Goal: Register for event/course

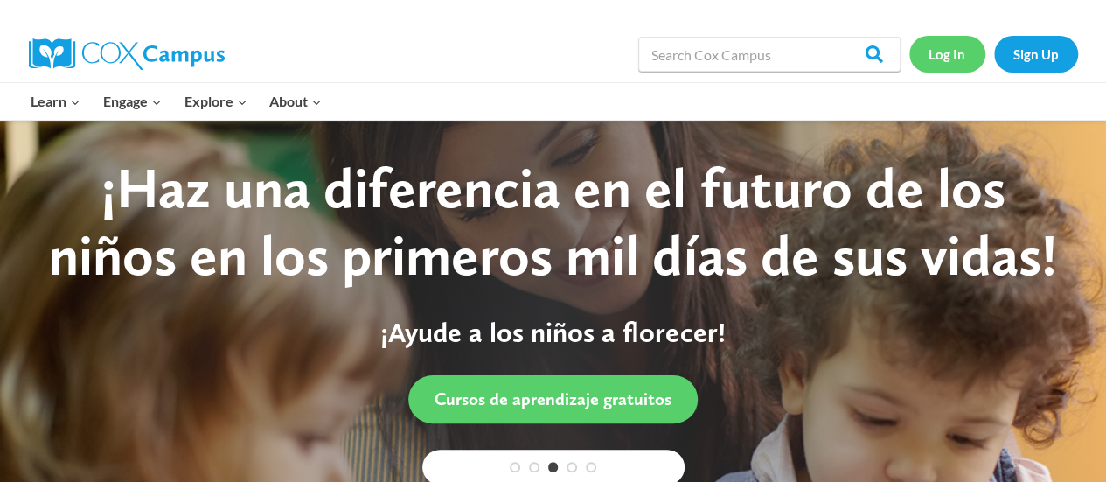
click at [949, 44] on link "Log In" at bounding box center [947, 54] width 76 height 36
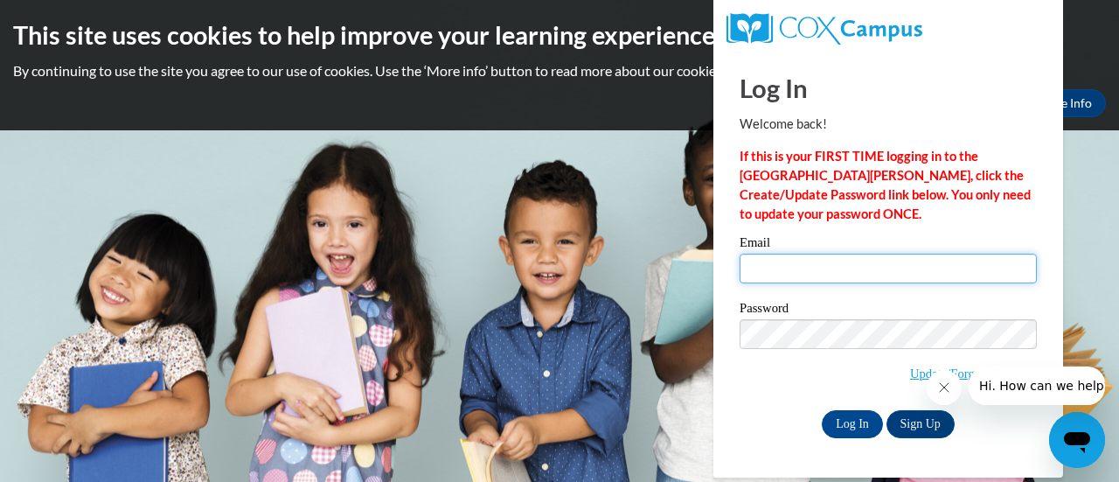
click at [781, 260] on input "Email" at bounding box center [887, 268] width 297 height 30
type input "[PERSON_NAME][EMAIL_ADDRESS][PERSON_NAME][DOMAIN_NAME]"
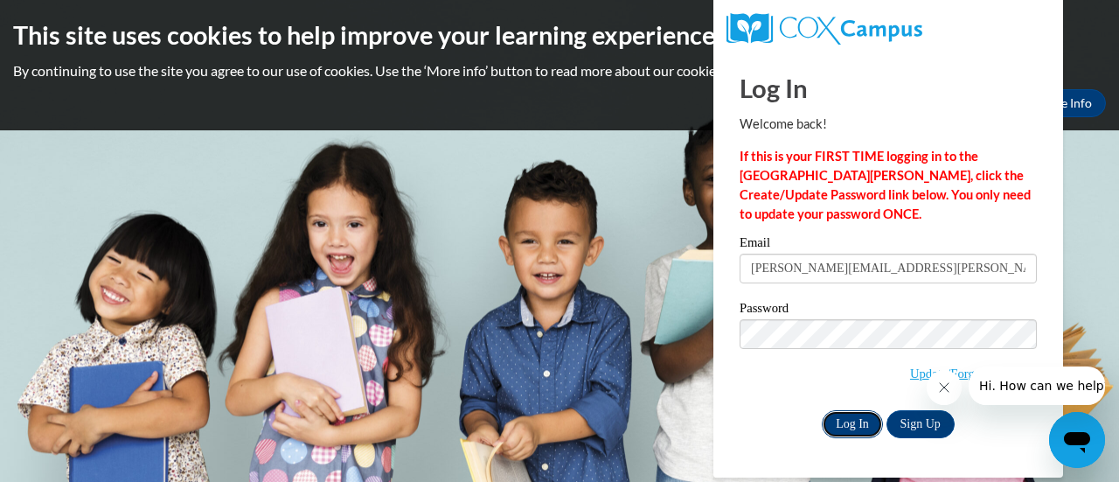
click at [854, 416] on input "Log In" at bounding box center [852, 424] width 61 height 28
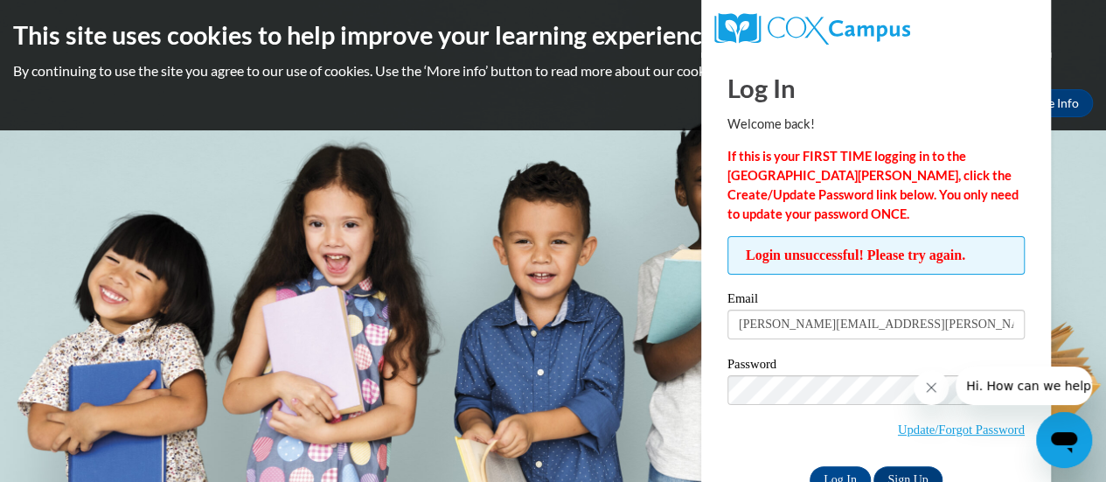
scroll to position [49, 0]
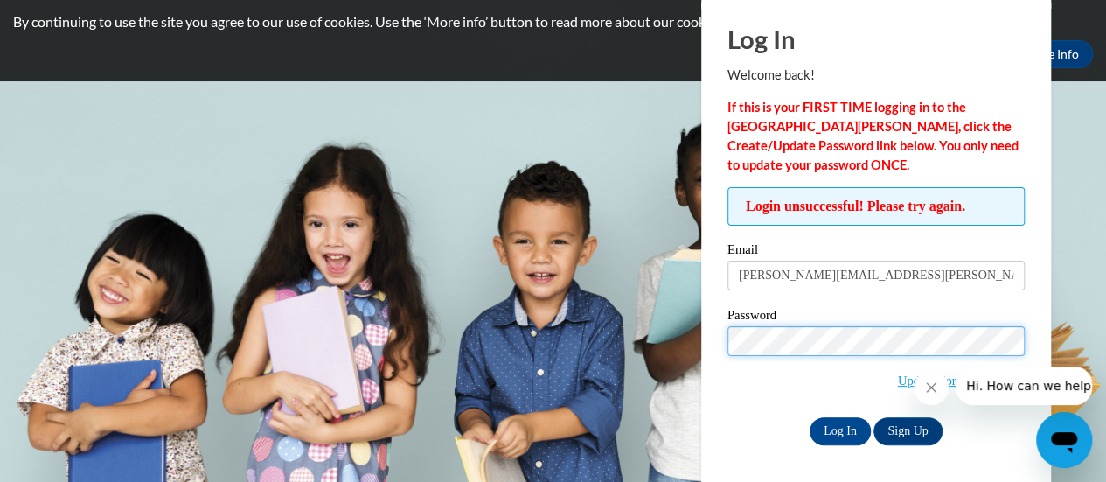
click at [809, 417] on input "Log In" at bounding box center [839, 431] width 61 height 28
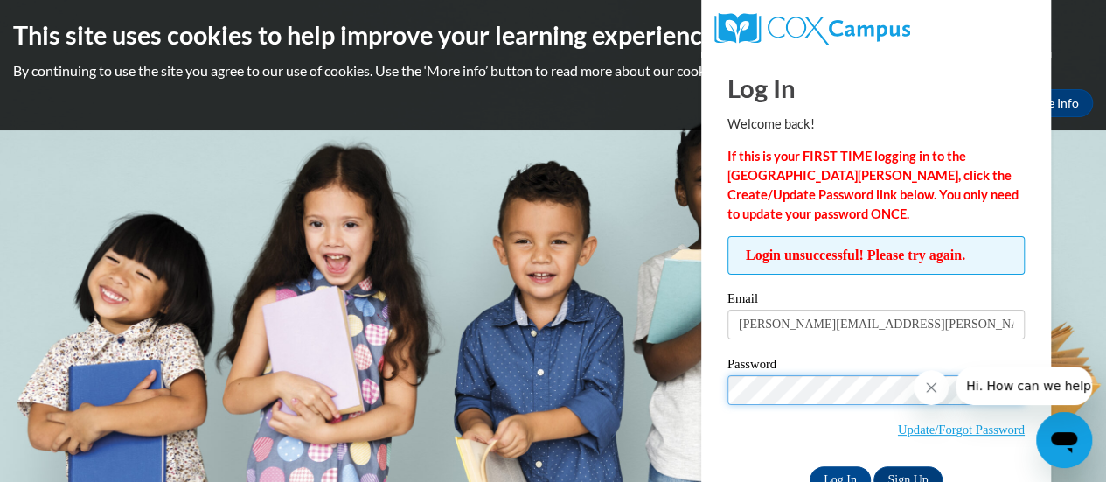
click at [809, 466] on input "Log In" at bounding box center [839, 480] width 61 height 28
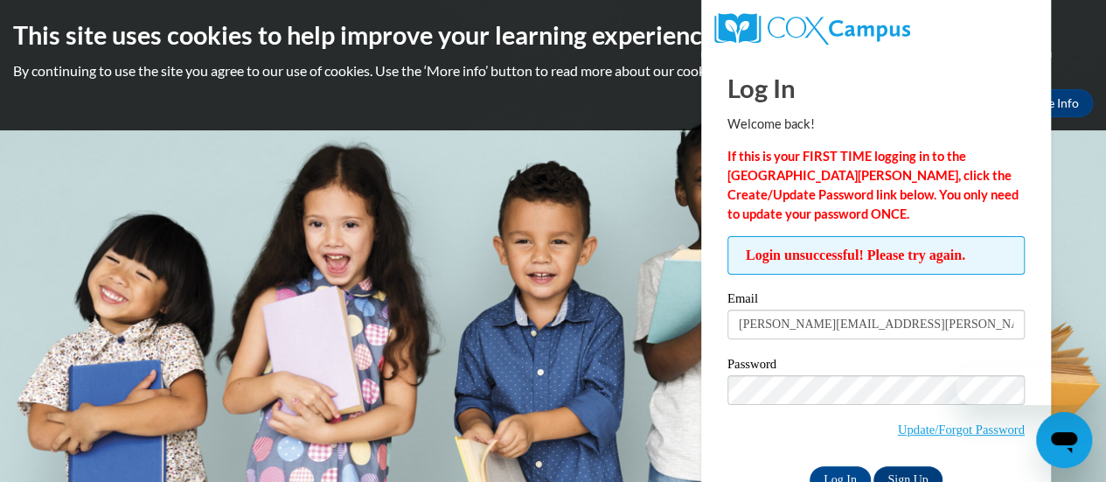
scroll to position [49, 0]
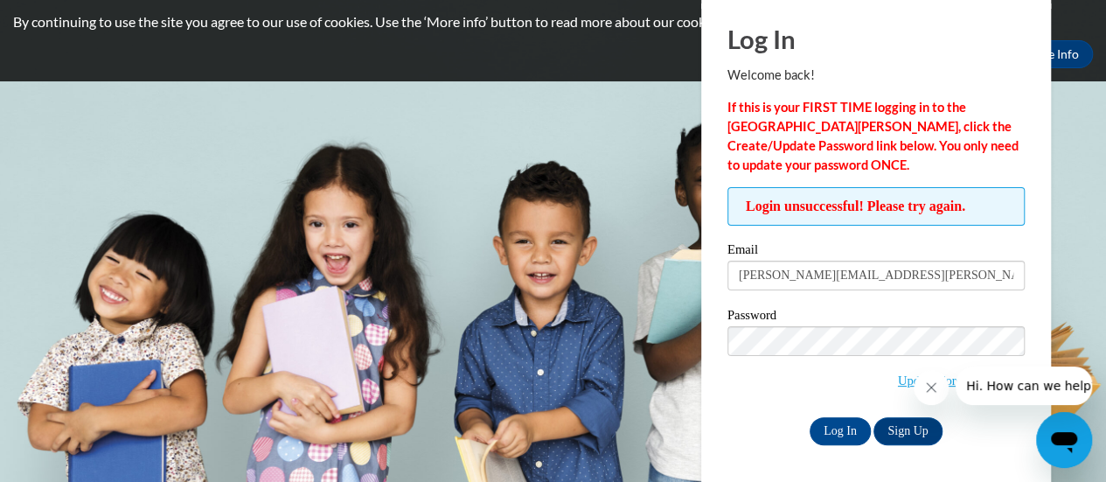
click at [883, 384] on span "Update/Forgot Password" at bounding box center [875, 362] width 297 height 73
click at [898, 377] on link "Update/Forgot Password" at bounding box center [961, 380] width 127 height 14
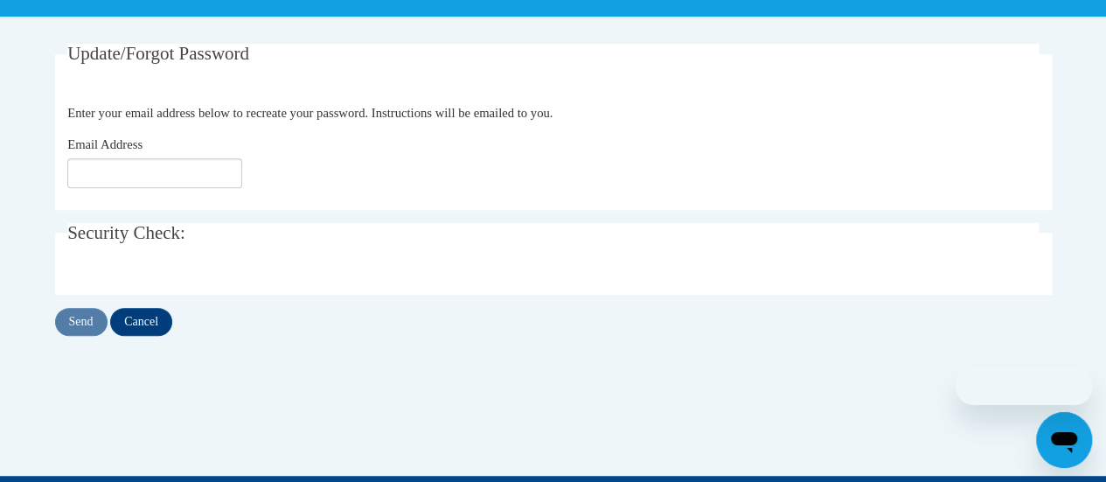
scroll to position [308, 0]
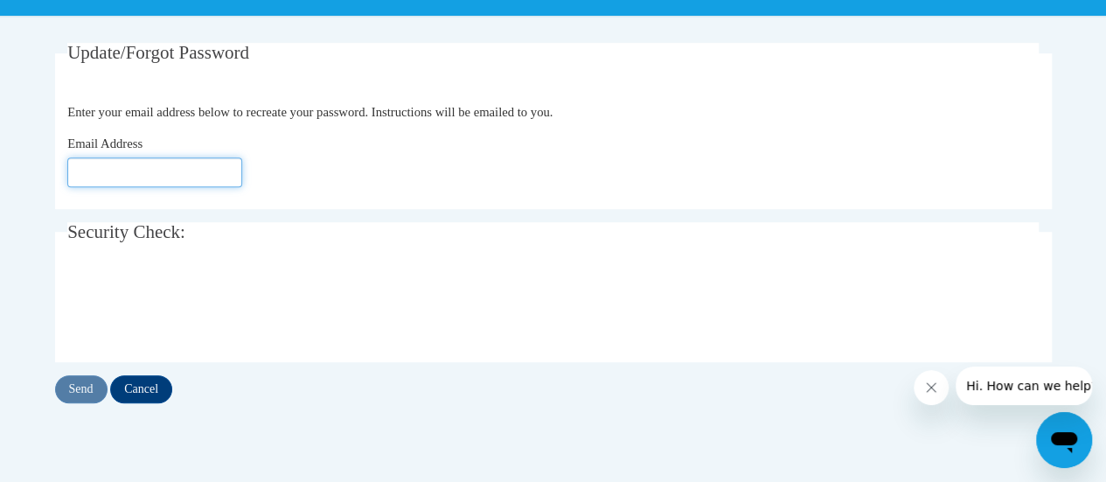
click at [110, 169] on input "Email Address" at bounding box center [154, 172] width 175 height 30
type input "[PERSON_NAME][EMAIL_ADDRESS][DOMAIN_NAME]"
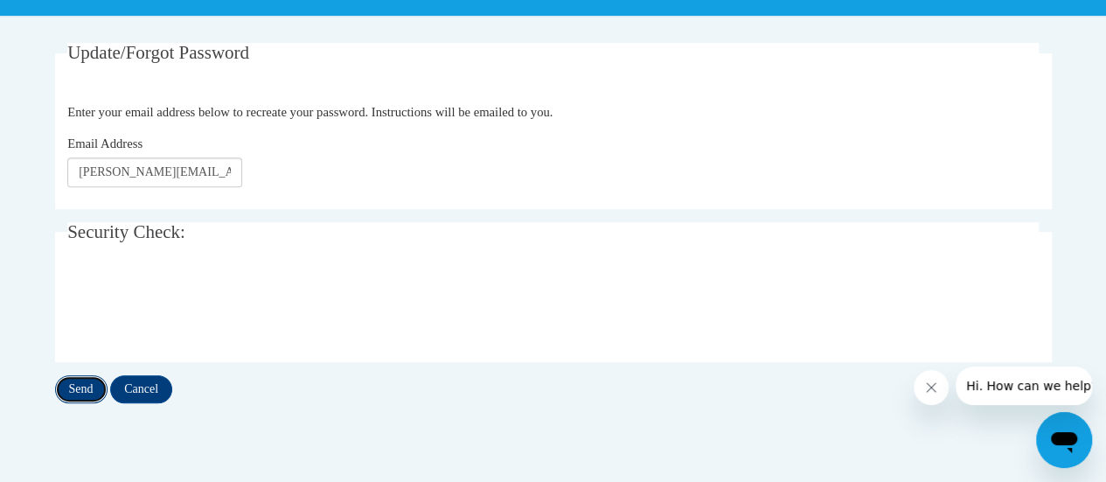
click at [82, 401] on input "Send" at bounding box center [81, 389] width 52 height 28
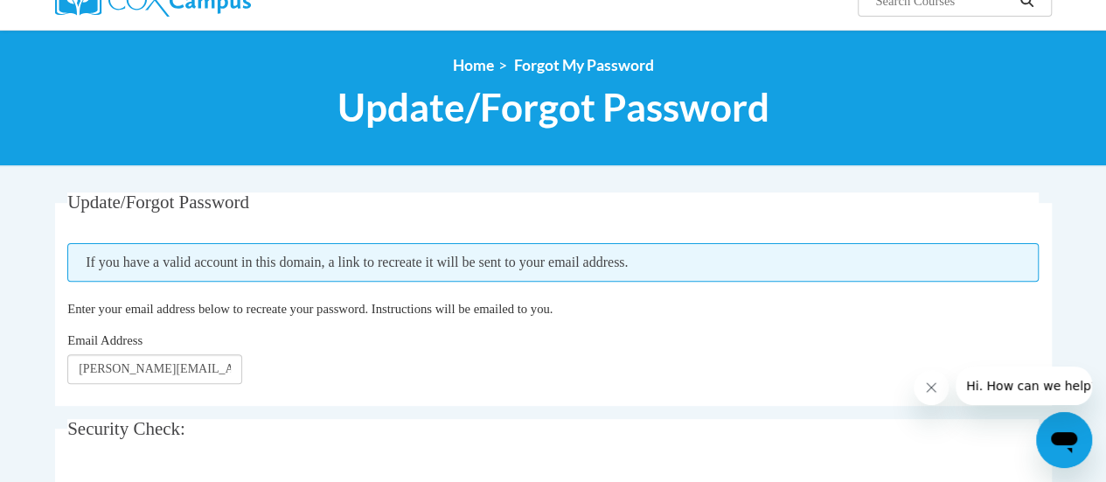
scroll to position [159, 0]
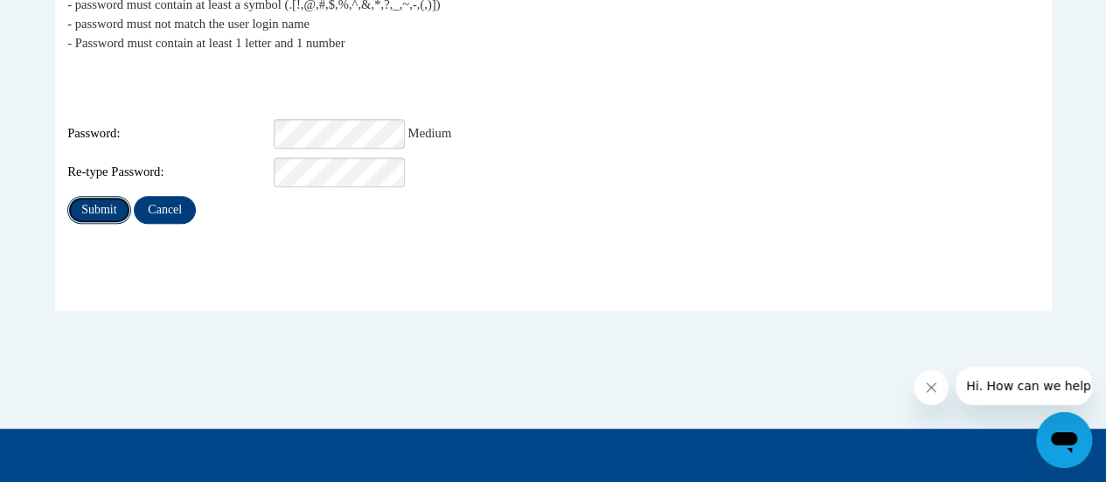
click at [99, 196] on input "Submit" at bounding box center [98, 210] width 63 height 28
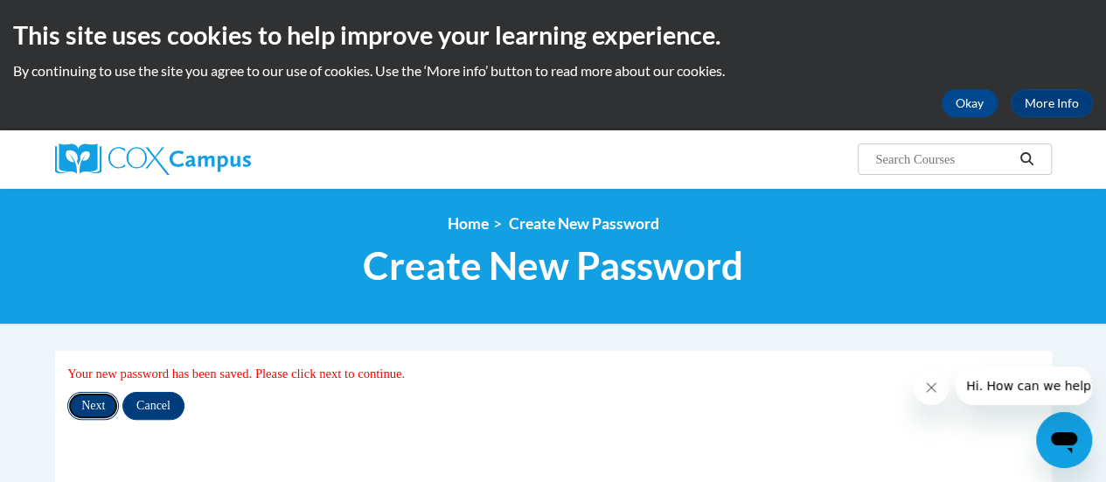
click at [79, 403] on input "Next" at bounding box center [93, 406] width 52 height 28
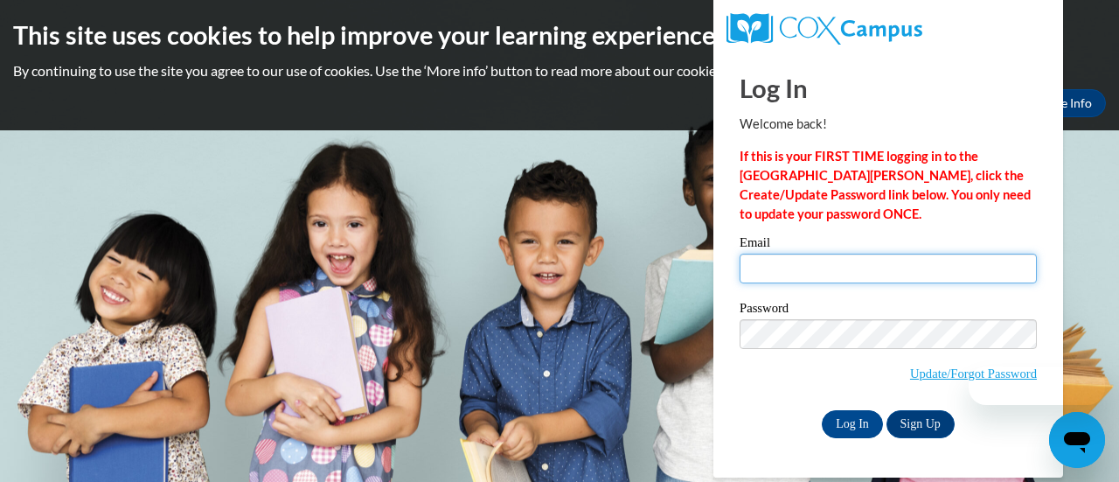
type input "[PERSON_NAME][EMAIL_ADDRESS][PERSON_NAME][DOMAIN_NAME]"
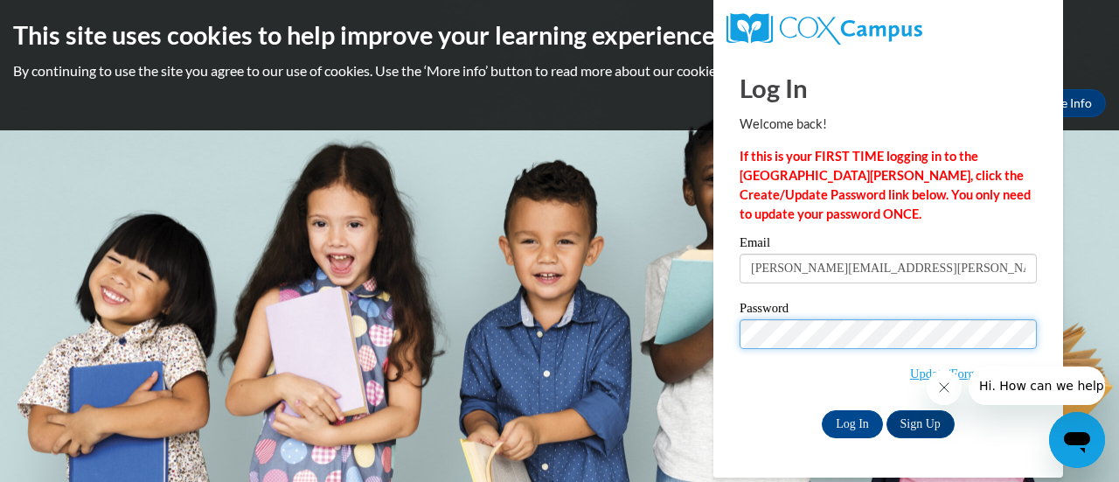
click at [577, 348] on body "This site uses cookies to help improve your learning experience. By continuing …" at bounding box center [559, 241] width 1119 height 482
click at [822, 410] on input "Log In" at bounding box center [852, 424] width 61 height 28
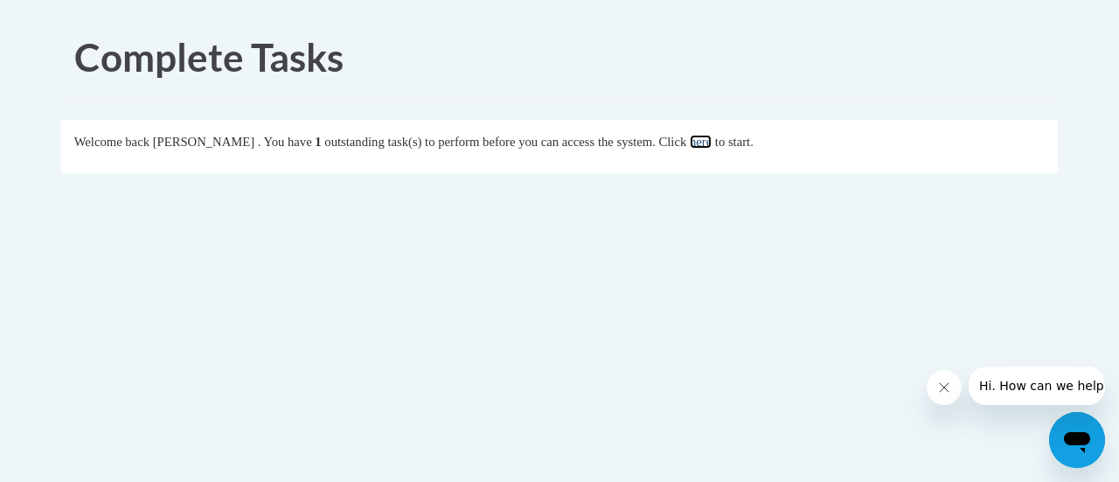
click at [711, 147] on link "here" at bounding box center [701, 142] width 22 height 14
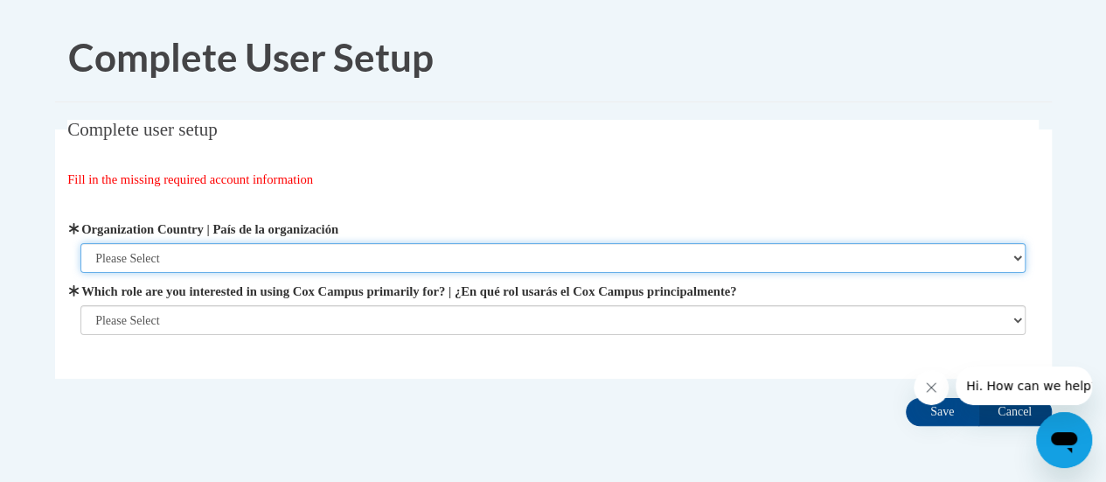
click at [169, 255] on select "Please Select United States | Estados Unidos Outside of the United States | Fue…" at bounding box center [552, 258] width 945 height 30
select select "ad49bcad-a171-4b2e-b99c-48b446064914"
click at [80, 243] on select "Please Select United States | Estados Unidos Outside of the United States | Fue…" at bounding box center [552, 258] width 945 height 30
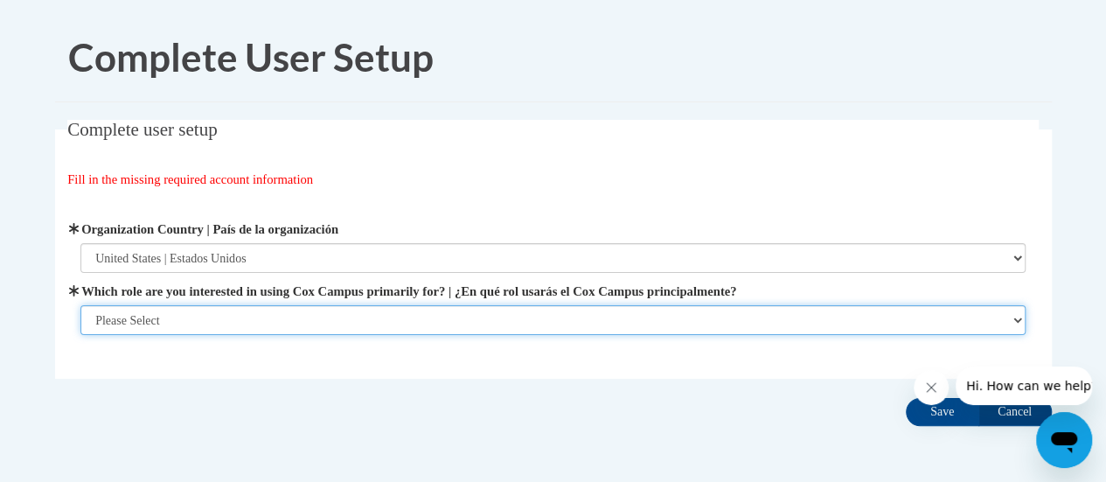
click at [155, 324] on select "Please Select College/University | Colegio/Universidad Community/Nonprofit Part…" at bounding box center [552, 320] width 945 height 30
select select "fbf2d438-af2f-41f8-98f1-81c410e29de3"
click at [80, 335] on select "Please Select College/University | Colegio/Universidad Community/Nonprofit Part…" at bounding box center [552, 320] width 945 height 30
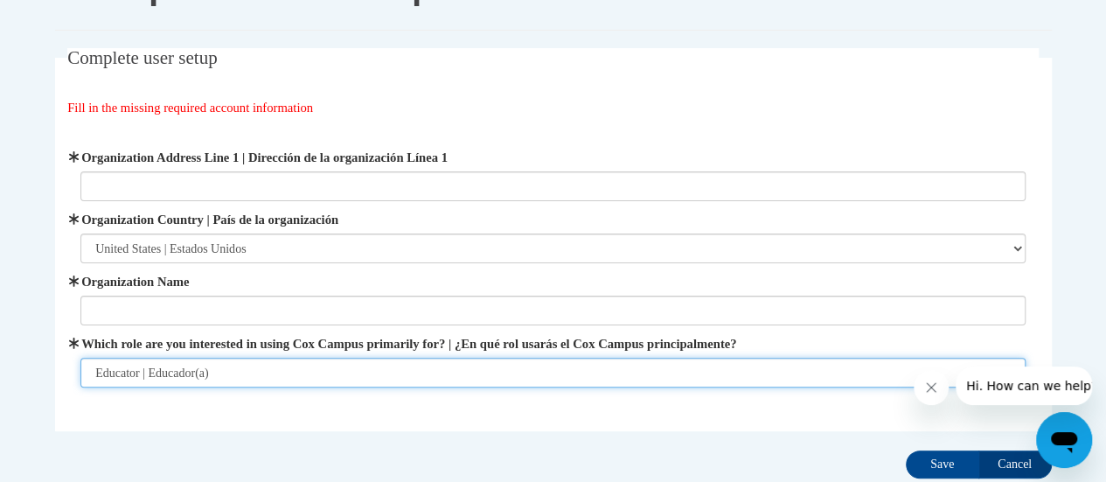
scroll to position [74, 0]
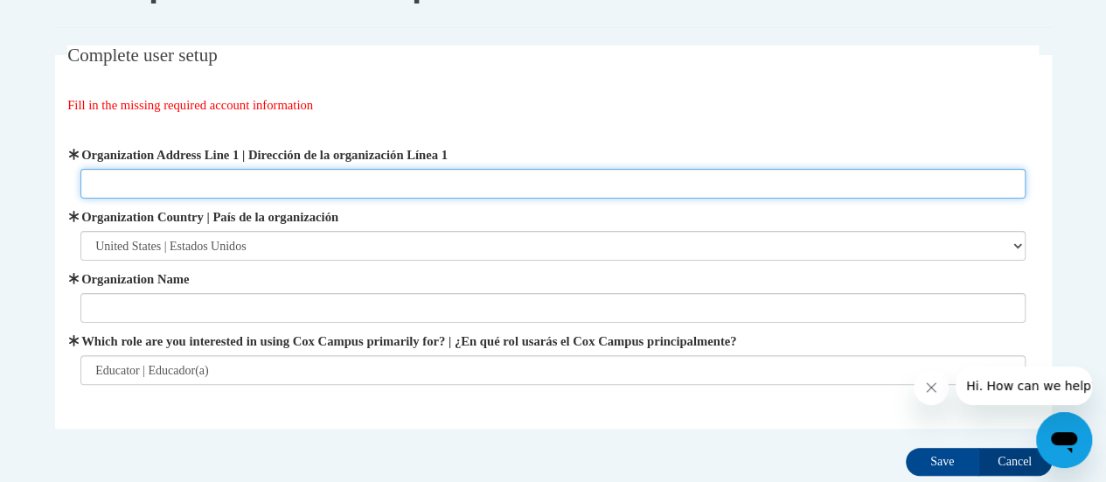
click at [196, 177] on input "Organization Address Line 1 | Dirección de la organización Línea 1" at bounding box center [552, 184] width 945 height 30
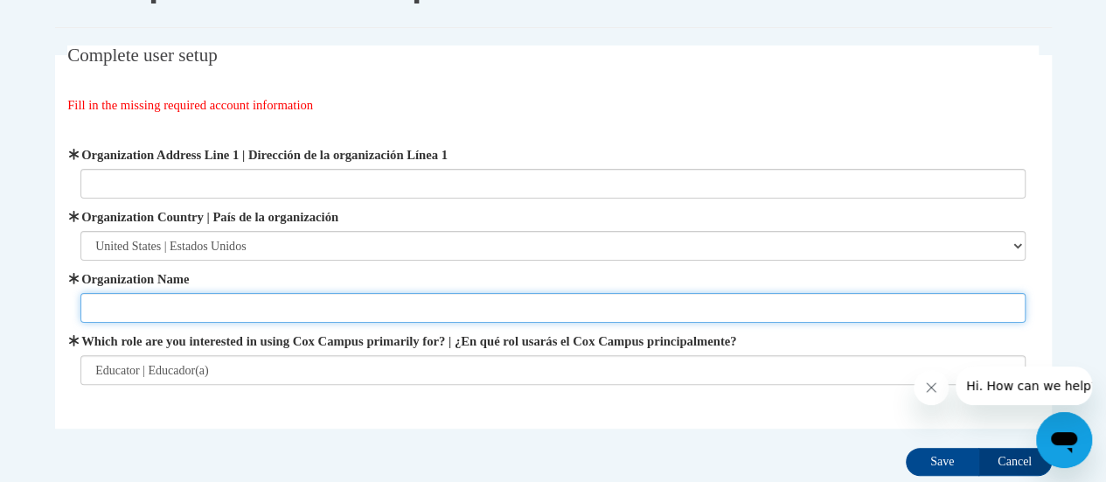
click at [149, 299] on input "Organization Name" at bounding box center [552, 308] width 945 height 30
type input "r"
type input "Racine Unified School District"
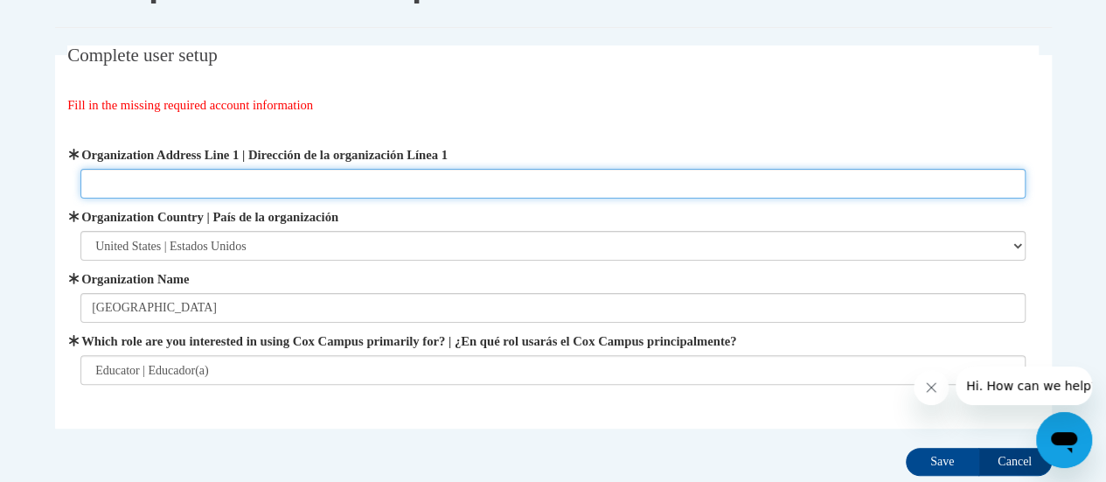
click at [219, 169] on input "Organization Address Line 1 | Dirección de la organización Línea 1" at bounding box center [552, 184] width 945 height 30
type input "3109 Mt. Pleasant Street Racine, WI 53404"
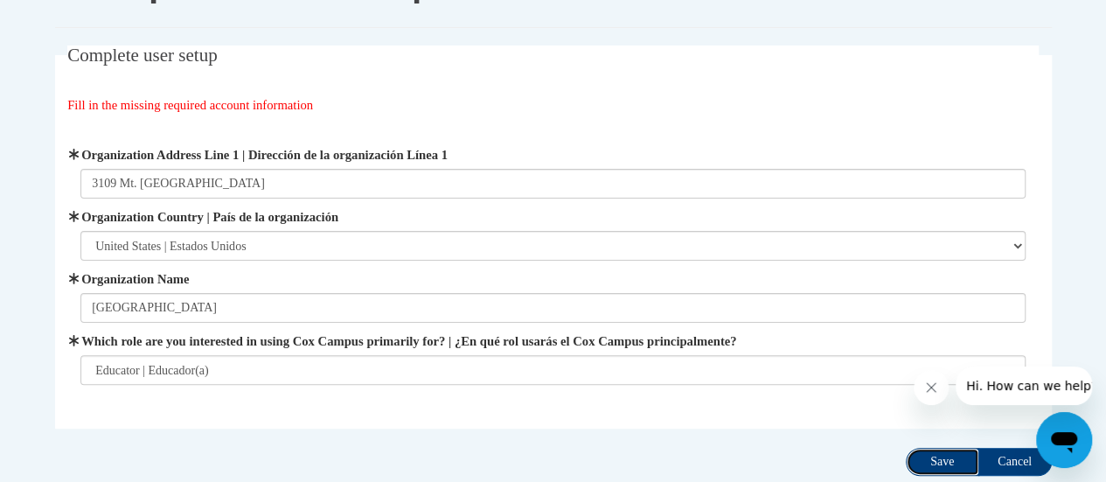
click at [950, 457] on input "Save" at bounding box center [941, 462] width 73 height 28
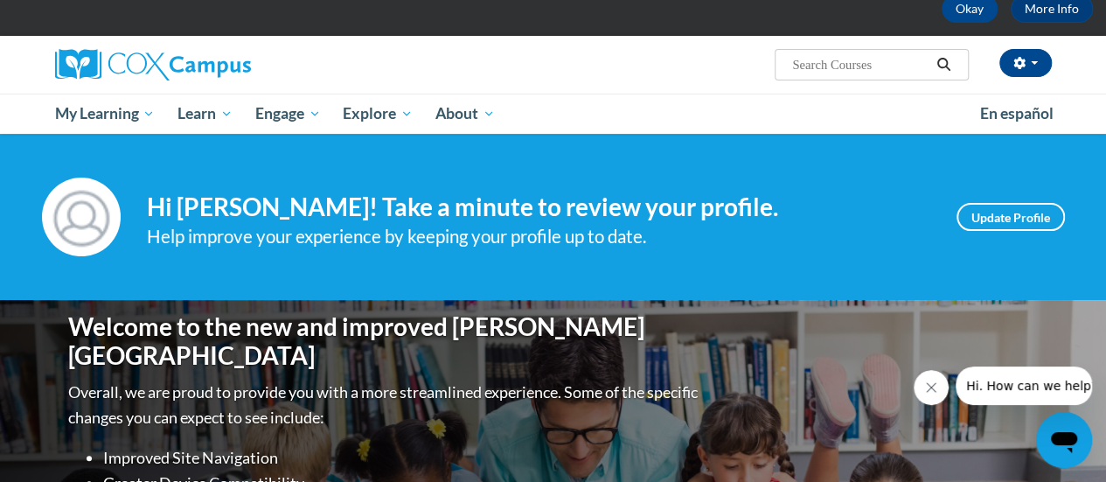
scroll to position [94, 0]
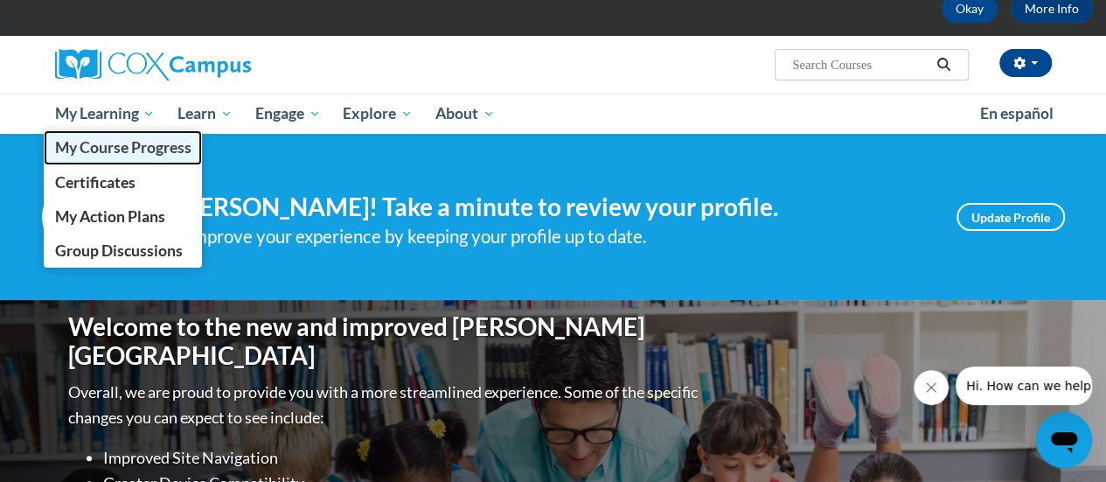
click at [121, 148] on span "My Course Progress" at bounding box center [122, 147] width 136 height 18
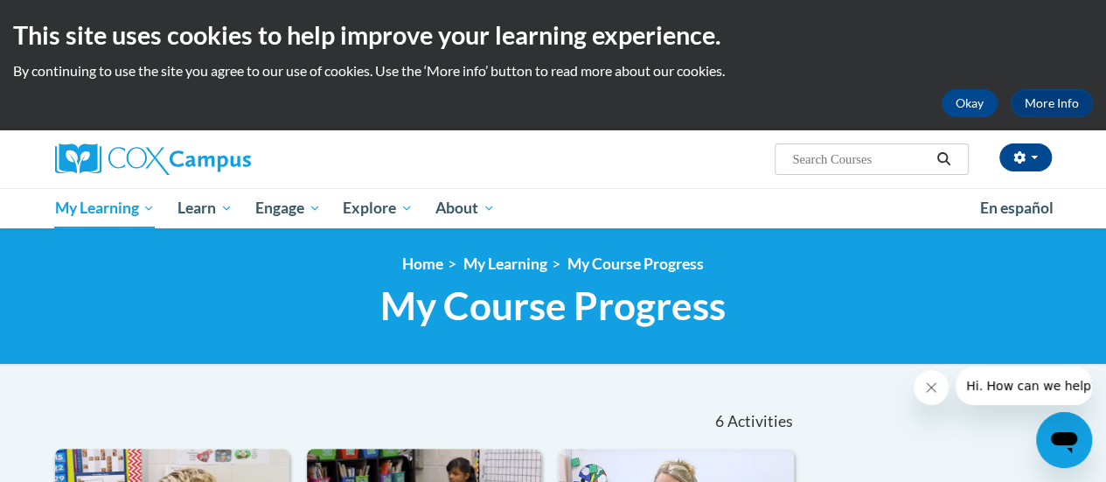
click at [827, 156] on input "Search..." at bounding box center [860, 159] width 140 height 21
type input "reading comprehension"
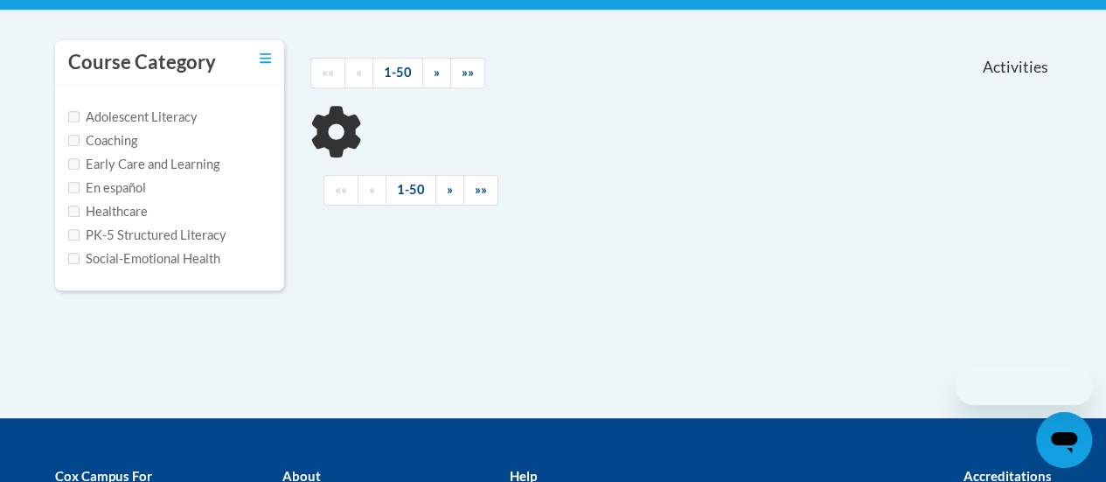
scroll to position [355, 0]
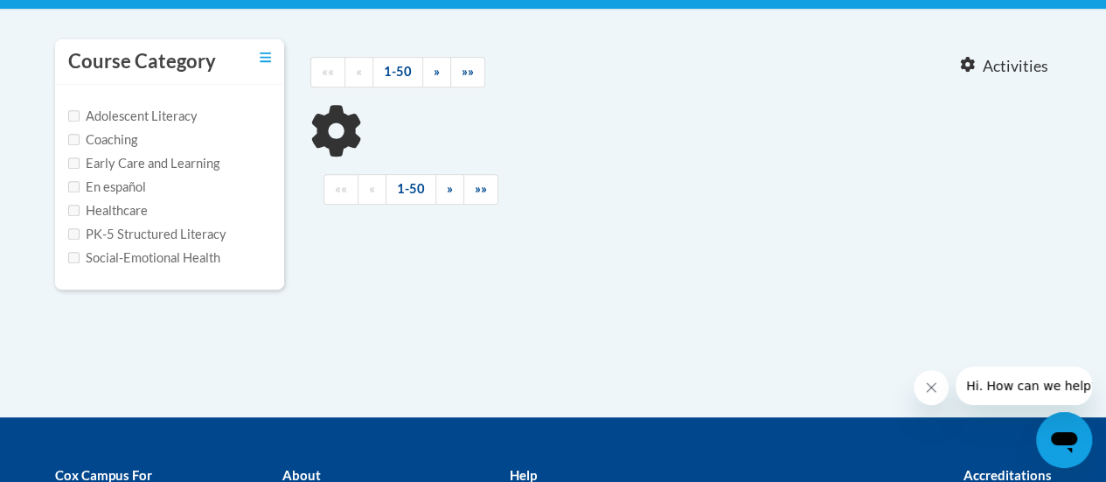
type input "reading comprehension"
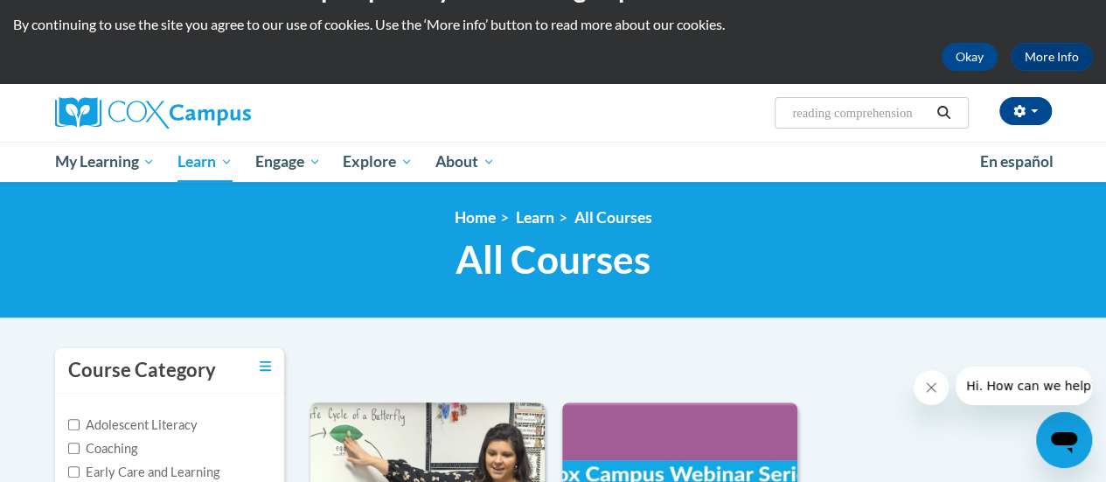
scroll to position [43, 0]
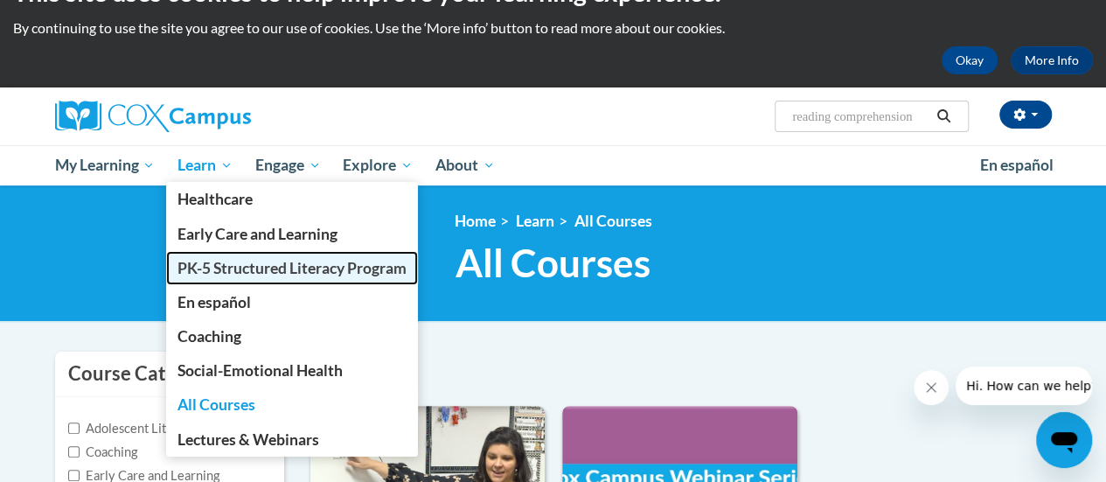
click at [215, 266] on span "PK-5 Structured Literacy Program" at bounding box center [291, 268] width 229 height 18
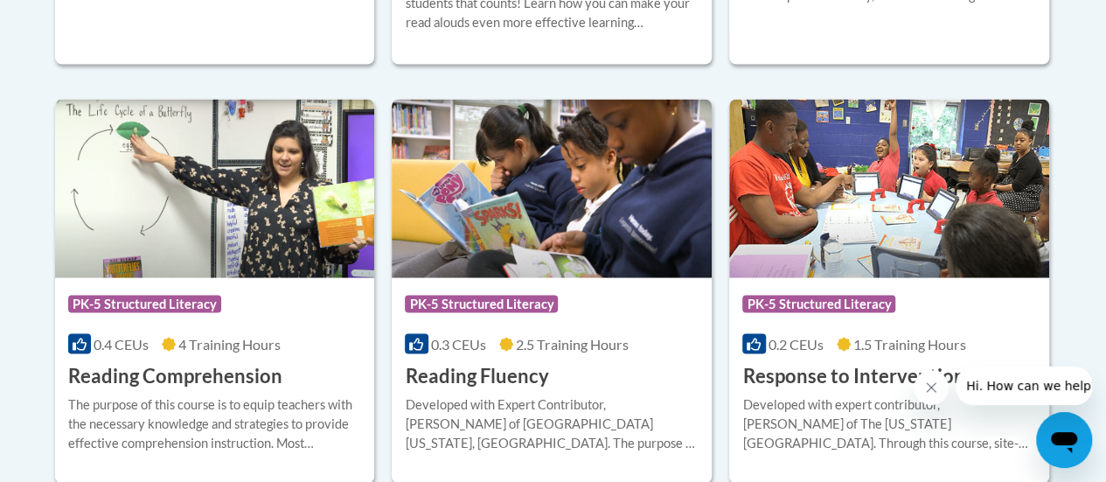
scroll to position [1617, 0]
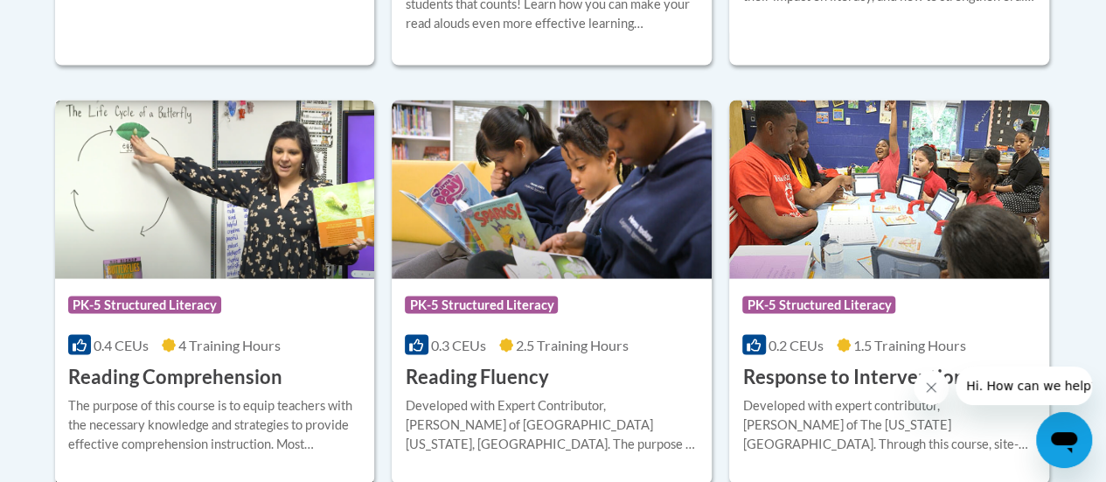
click at [206, 366] on h3 "Reading Comprehension" at bounding box center [175, 376] width 214 height 27
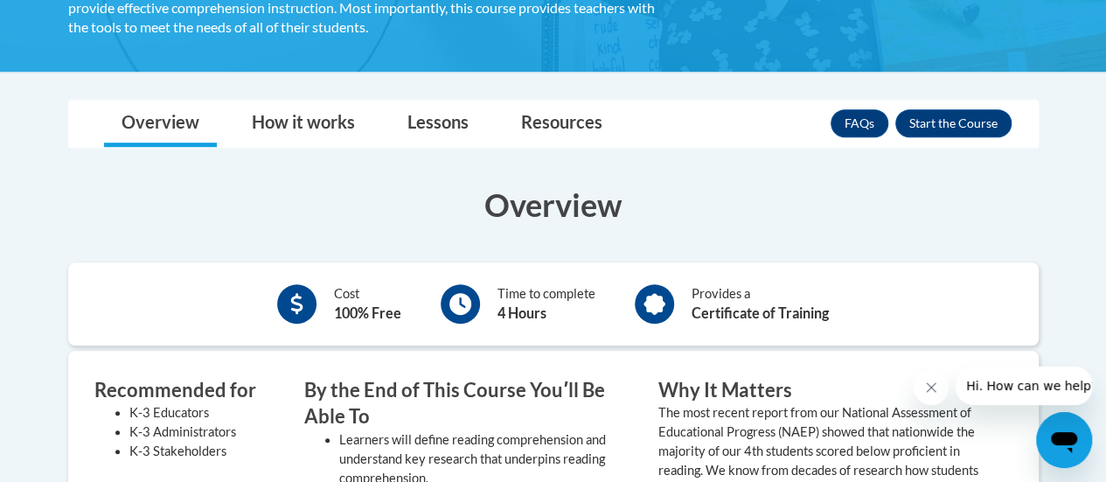
scroll to position [388, 0]
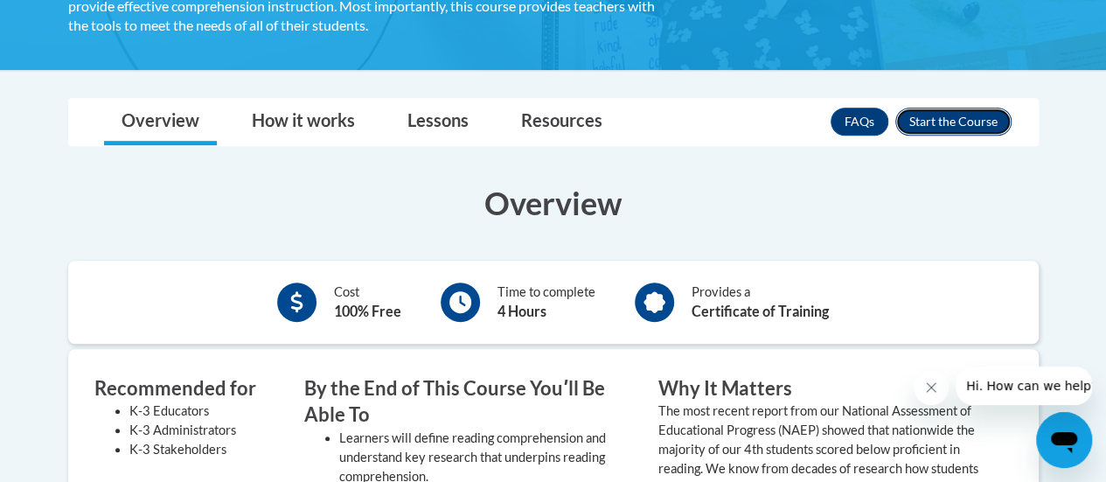
click at [940, 131] on button "Enroll" at bounding box center [953, 122] width 116 height 28
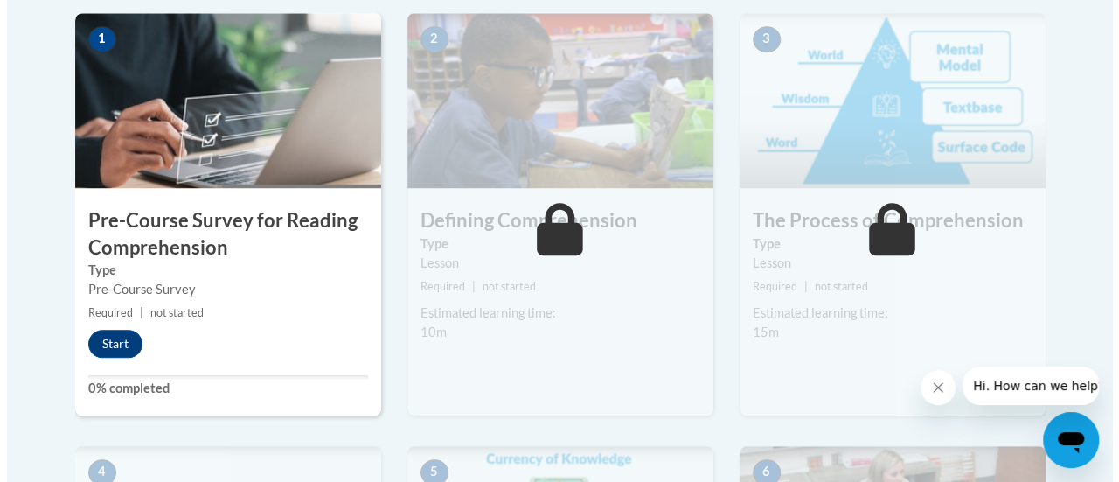
scroll to position [573, 0]
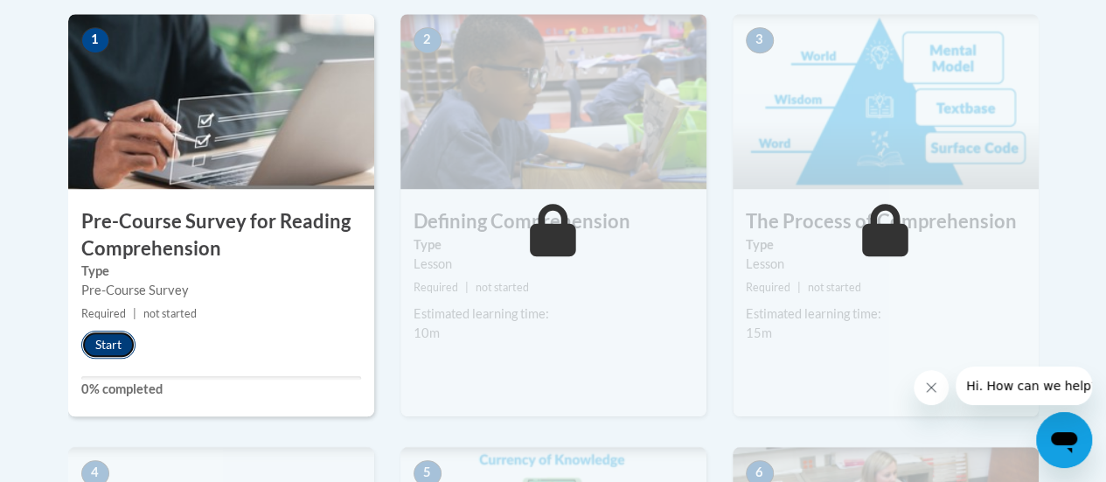
click at [113, 343] on button "Start" at bounding box center [108, 344] width 54 height 28
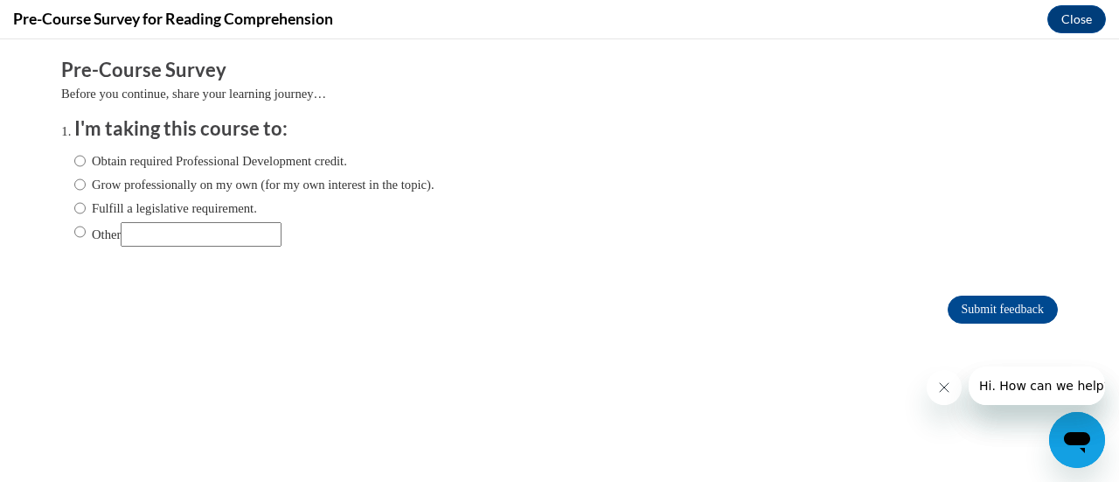
scroll to position [0, 0]
click at [74, 165] on input "Obtain required Professional Development credit." at bounding box center [79, 160] width 11 height 19
radio input "true"
click at [985, 315] on input "Submit feedback" at bounding box center [1002, 309] width 110 height 28
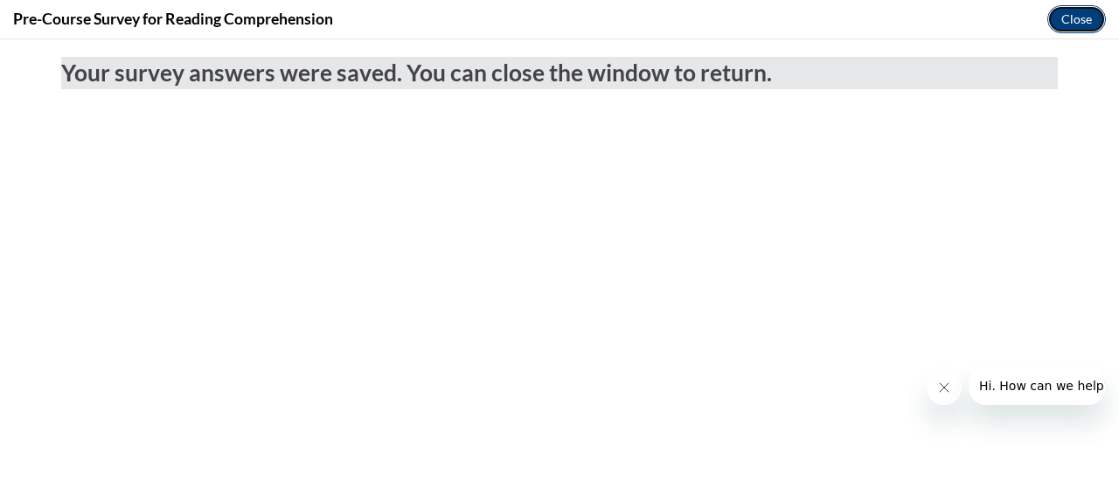
click at [1067, 25] on button "Close" at bounding box center [1076, 19] width 59 height 28
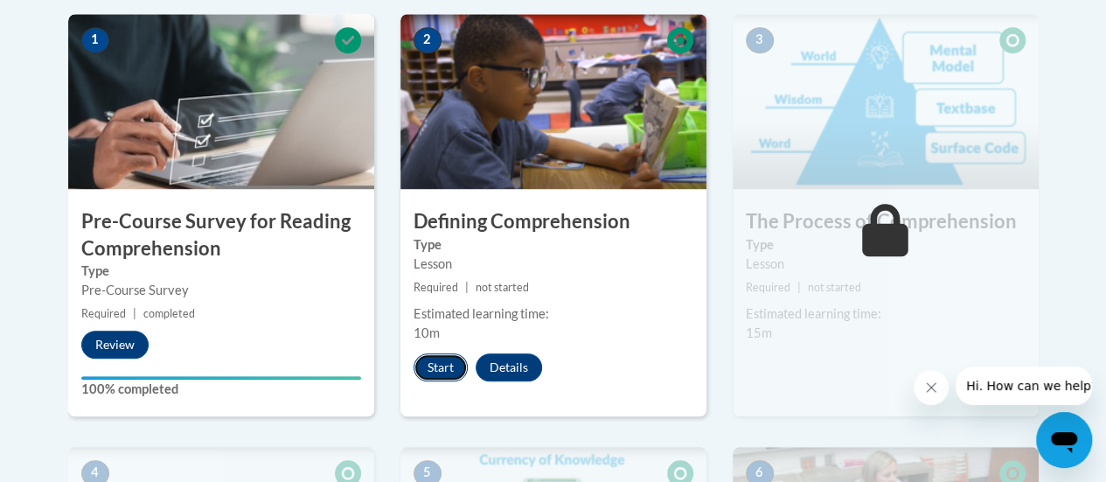
click at [434, 361] on button "Start" at bounding box center [440, 367] width 54 height 28
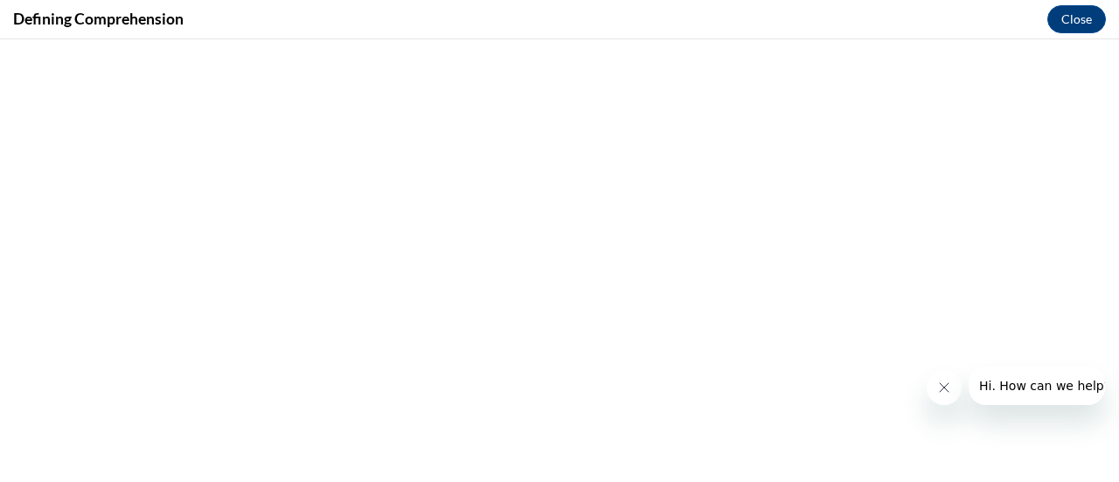
click at [933, 393] on button "Close message from company" at bounding box center [943, 387] width 35 height 35
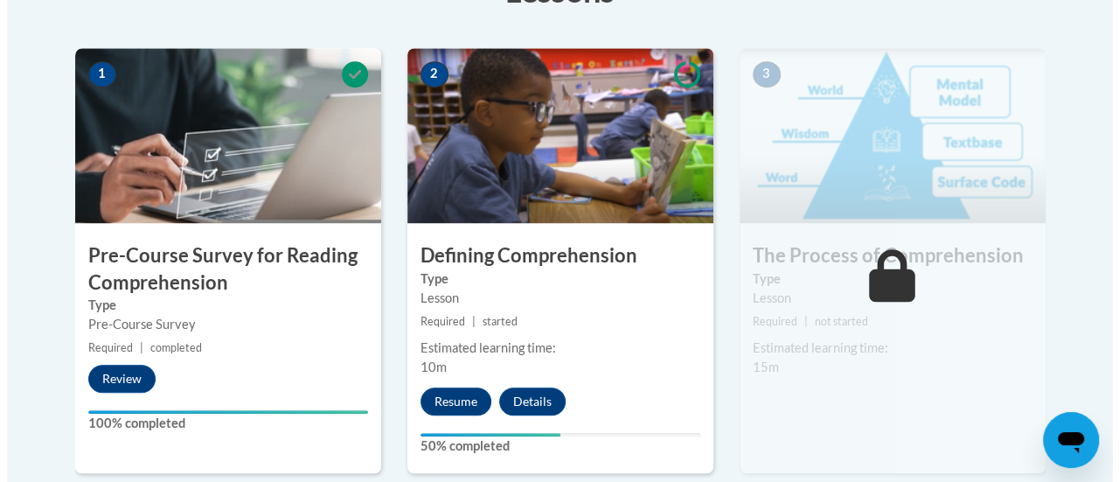
scroll to position [540, 0]
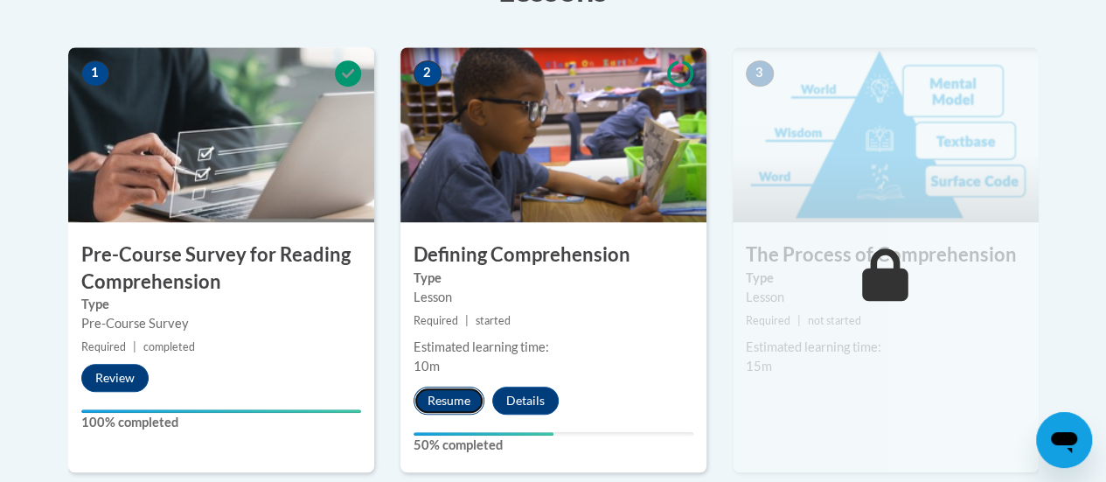
click at [444, 399] on button "Resume" at bounding box center [448, 400] width 71 height 28
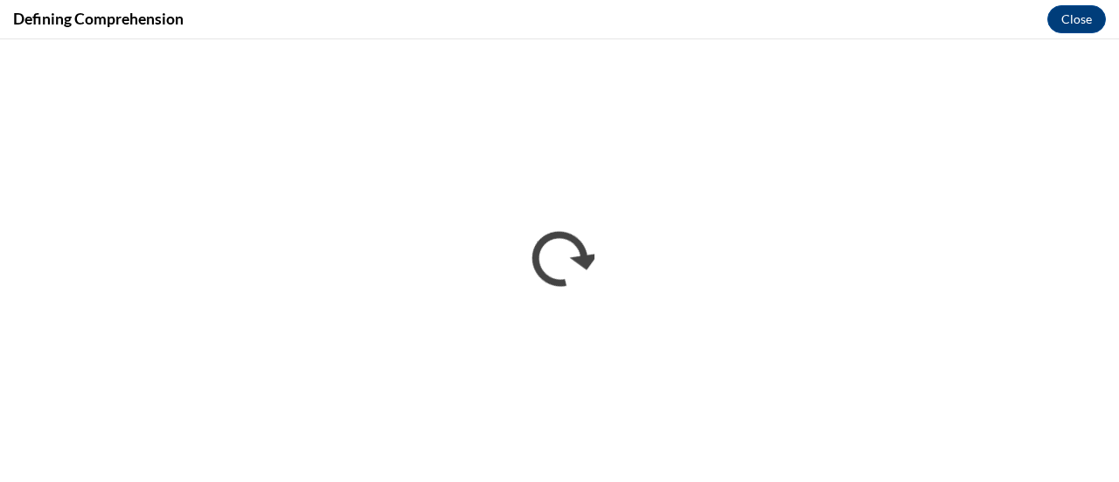
scroll to position [0, 0]
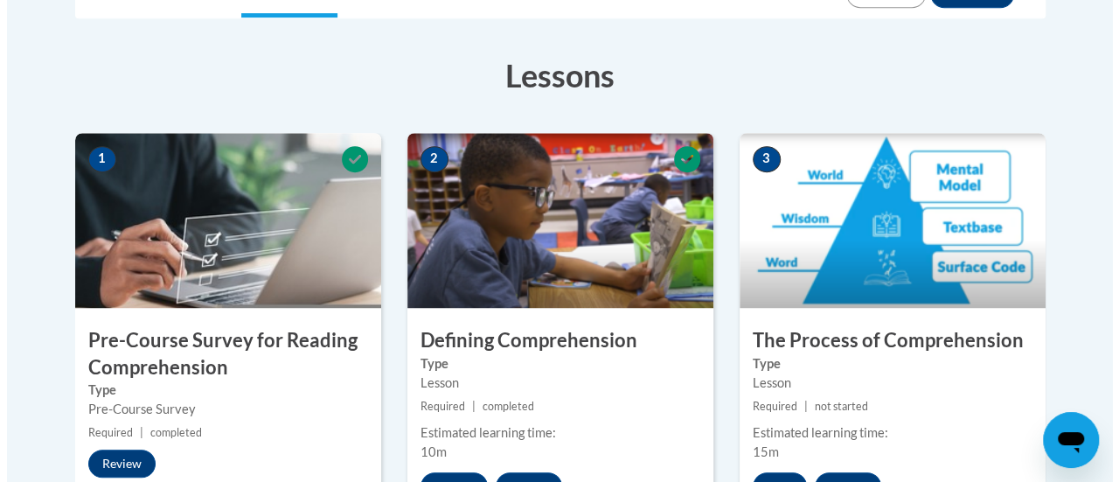
scroll to position [748, 0]
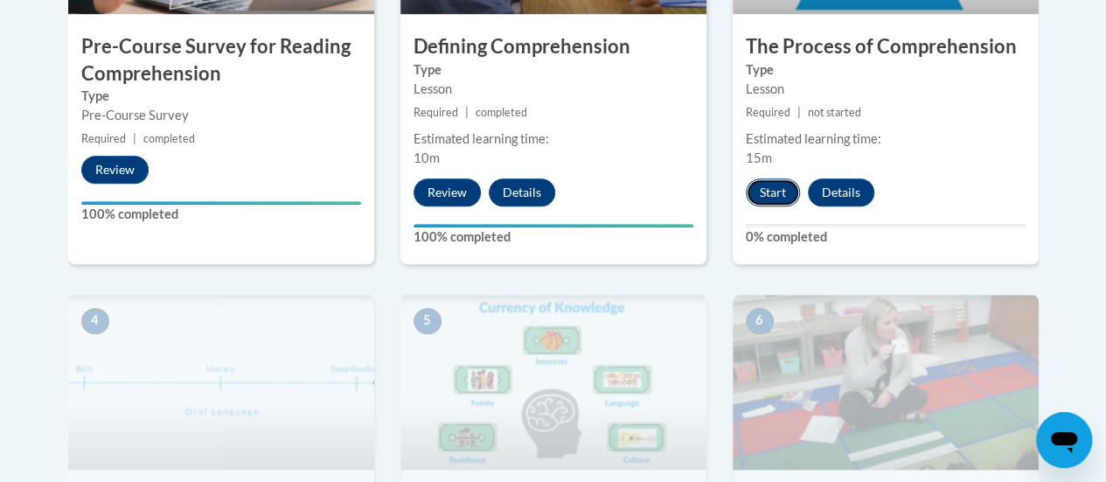
click at [767, 195] on button "Start" at bounding box center [773, 192] width 54 height 28
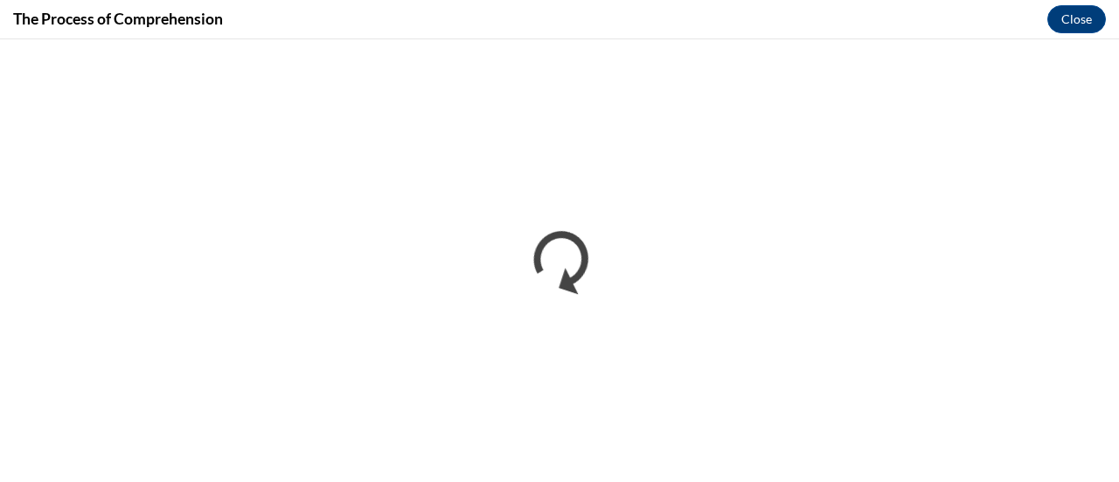
scroll to position [0, 0]
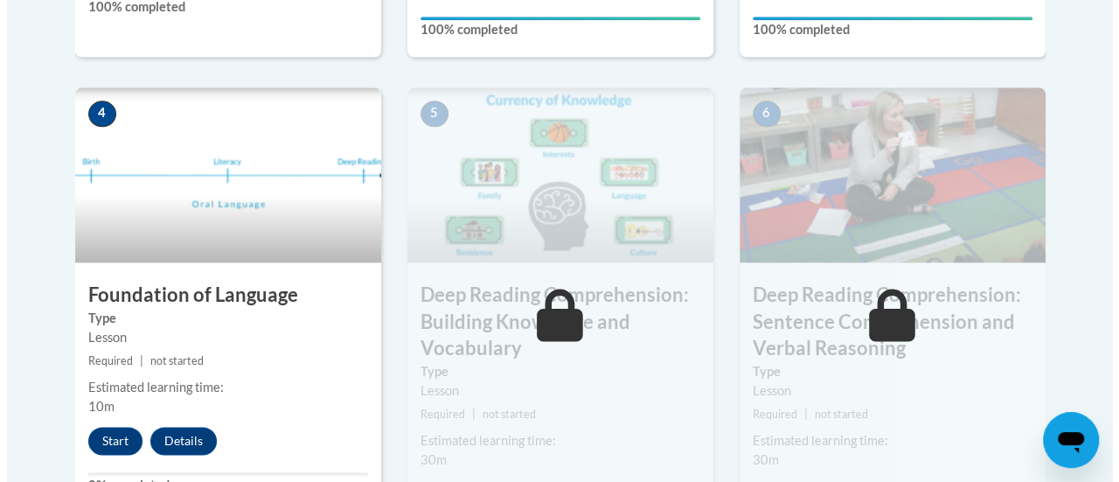
scroll to position [1078, 0]
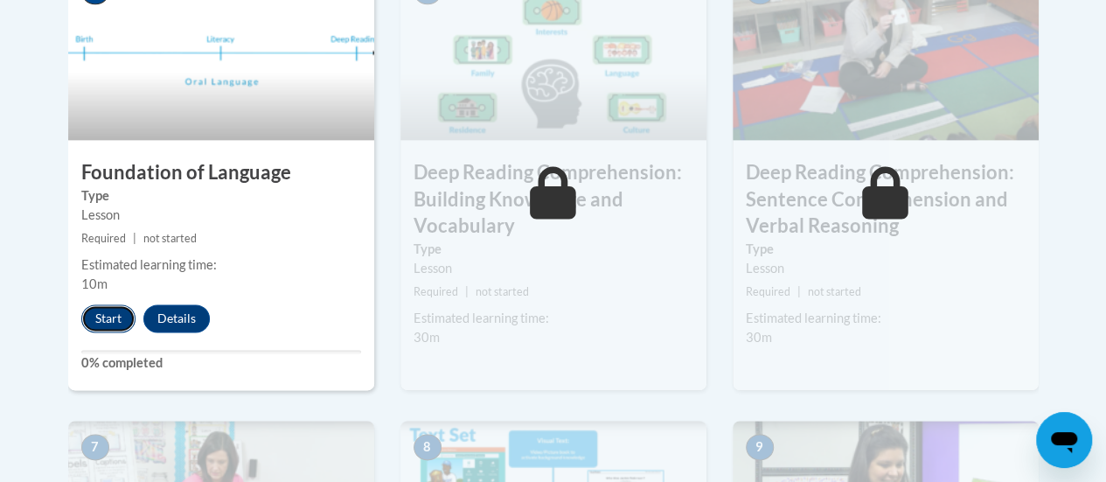
click at [110, 309] on button "Start" at bounding box center [108, 318] width 54 height 28
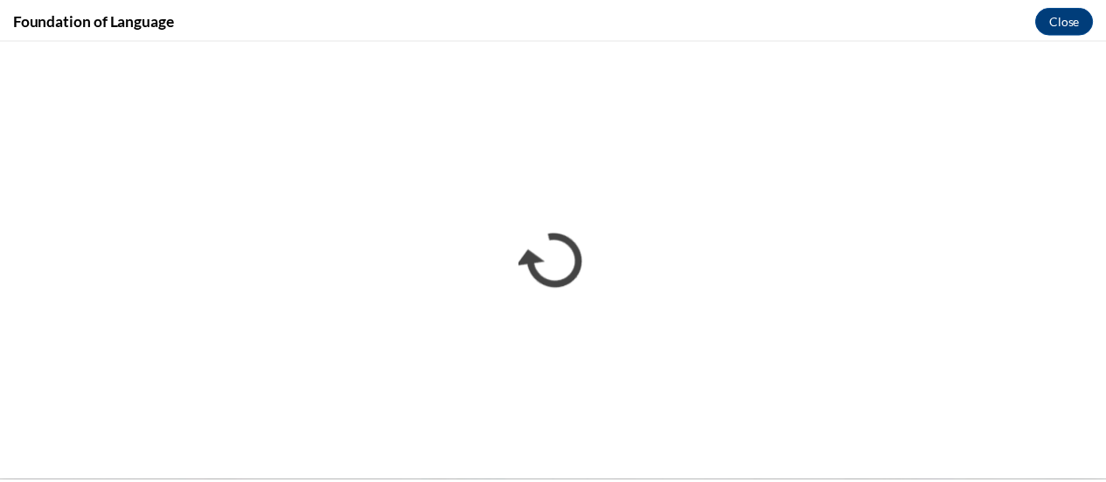
scroll to position [0, 0]
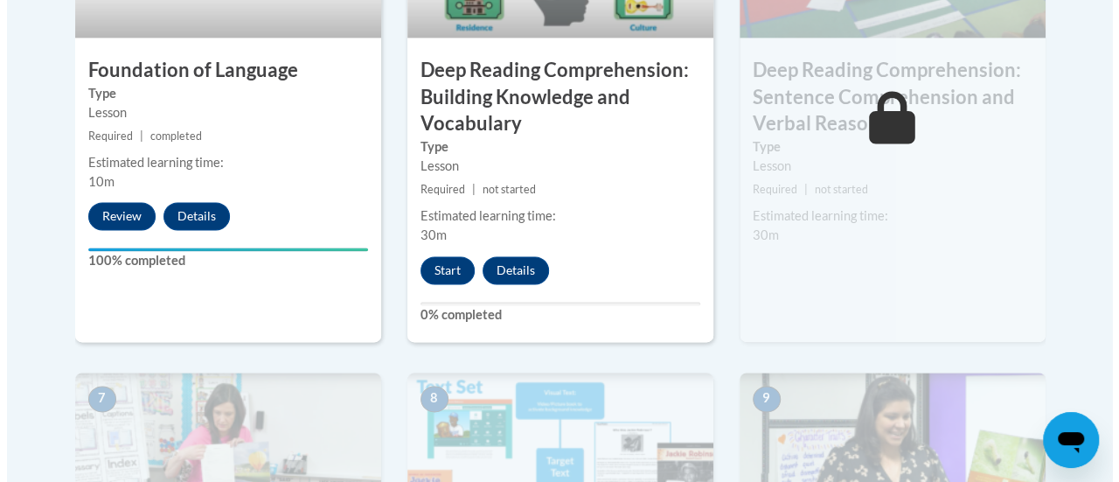
scroll to position [1169, 0]
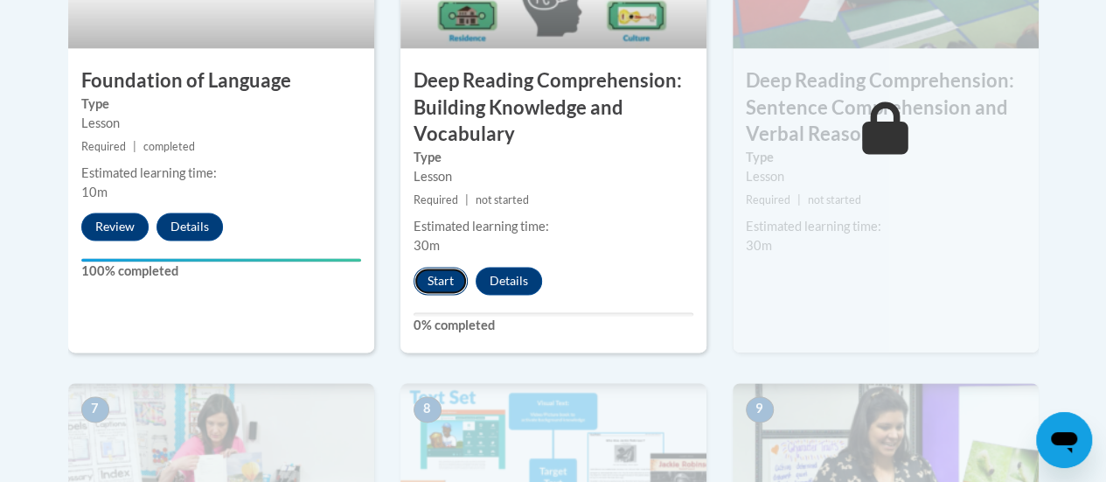
click at [440, 274] on button "Start" at bounding box center [440, 281] width 54 height 28
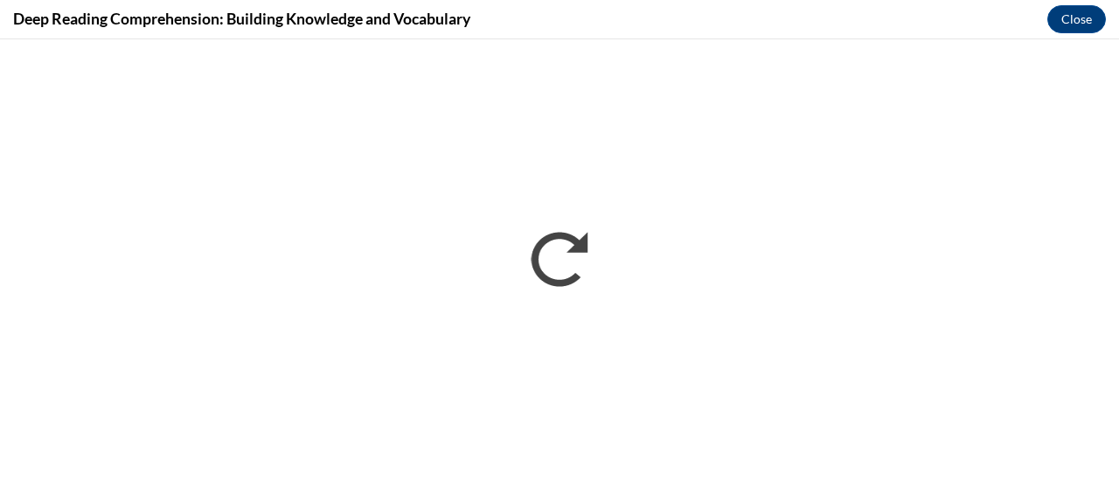
scroll to position [0, 0]
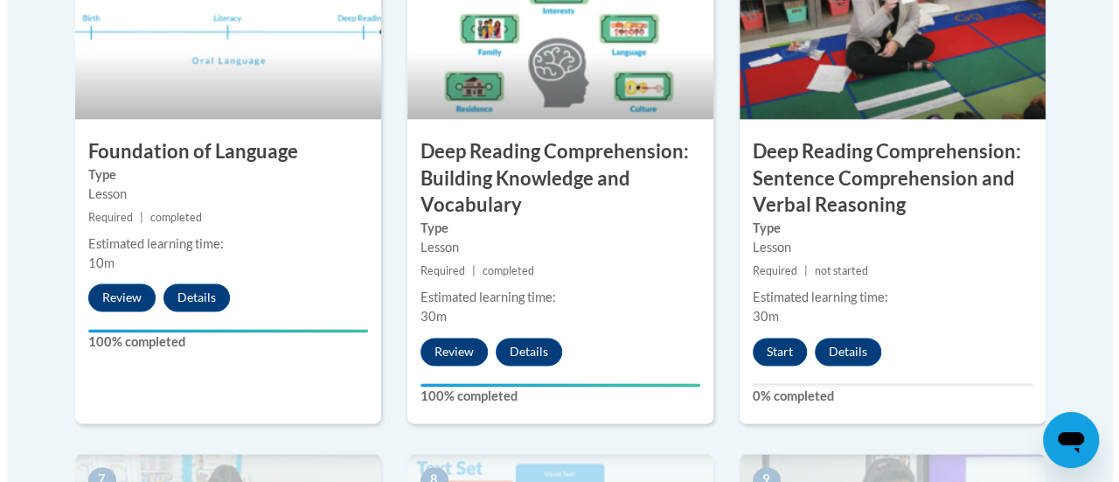
scroll to position [1100, 0]
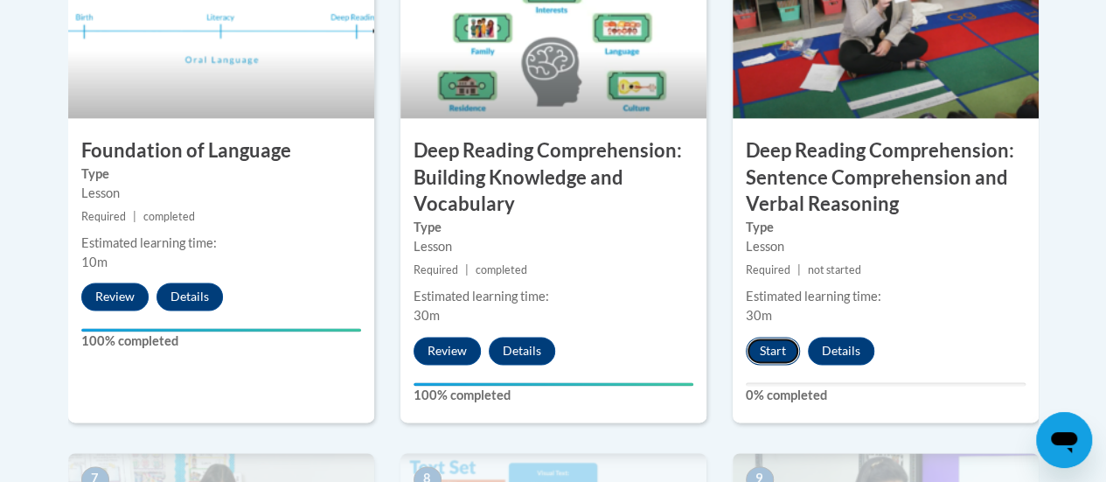
click at [774, 359] on button "Start" at bounding box center [773, 351] width 54 height 28
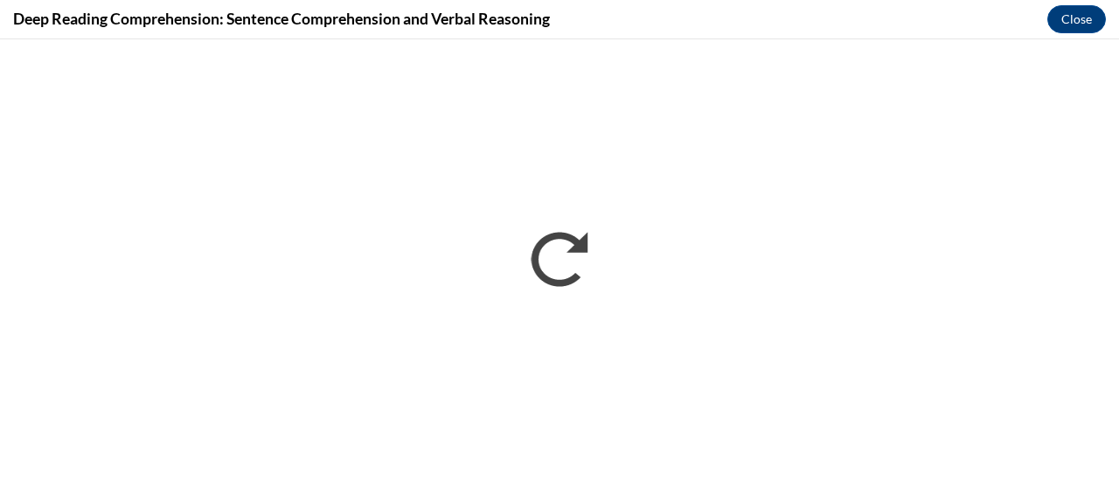
scroll to position [0, 0]
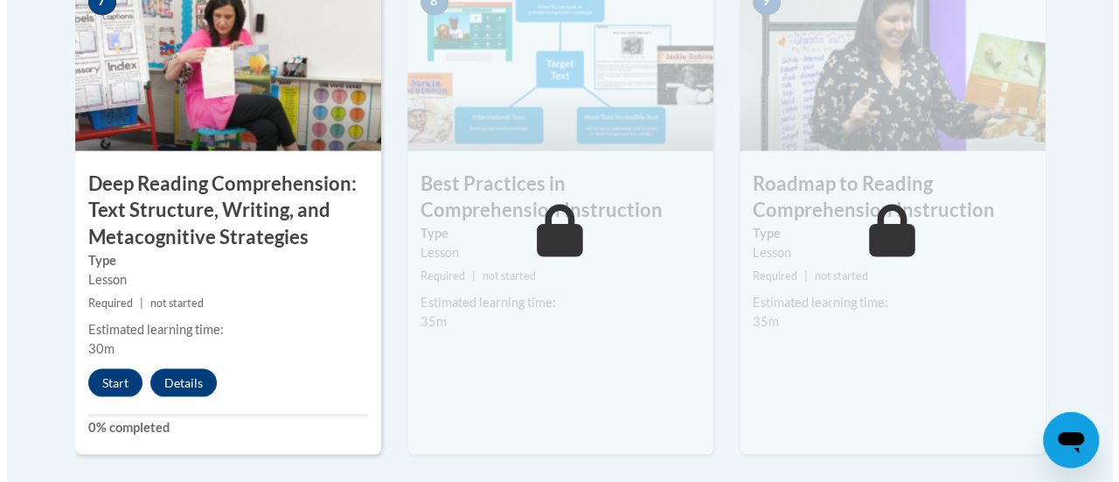
scroll to position [1676, 0]
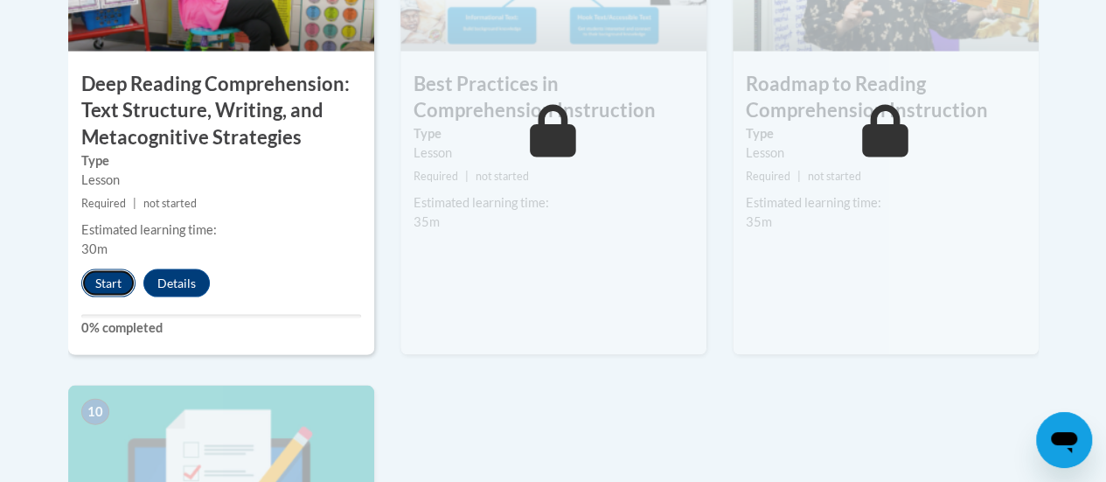
click at [115, 279] on button "Start" at bounding box center [108, 283] width 54 height 28
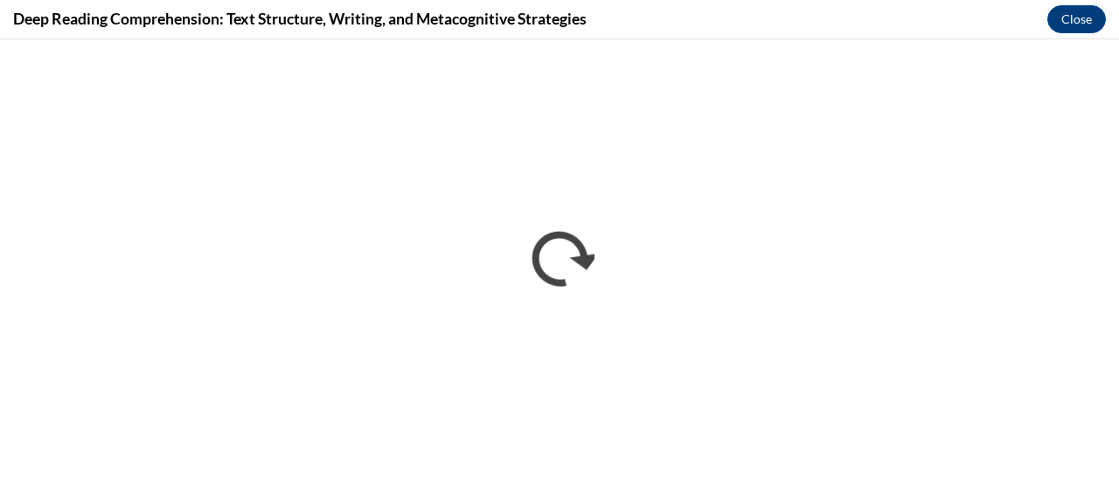
scroll to position [0, 0]
